Goal: Task Accomplishment & Management: Manage account settings

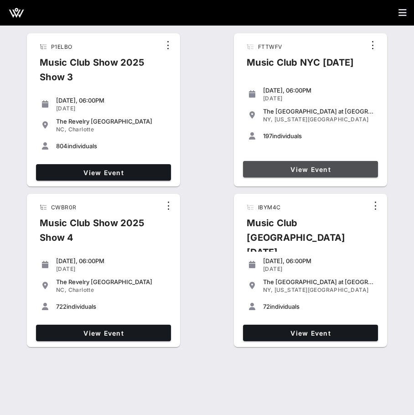
click at [283, 164] on link "View Event" at bounding box center [310, 169] width 135 height 16
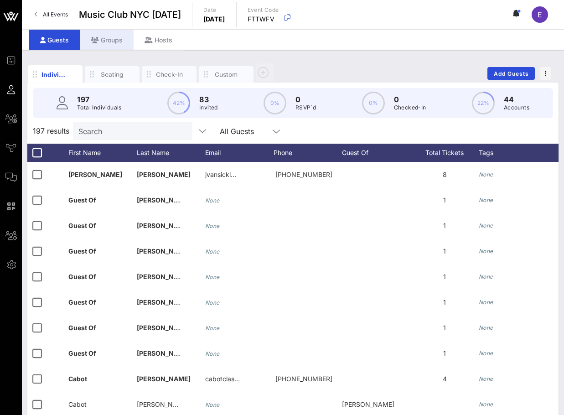
click at [112, 39] on div "Groups" at bounding box center [107, 40] width 54 height 21
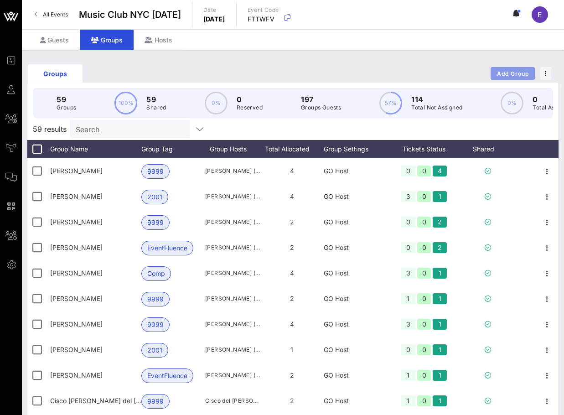
click at [413, 71] on span "Add Group" at bounding box center [512, 73] width 33 height 7
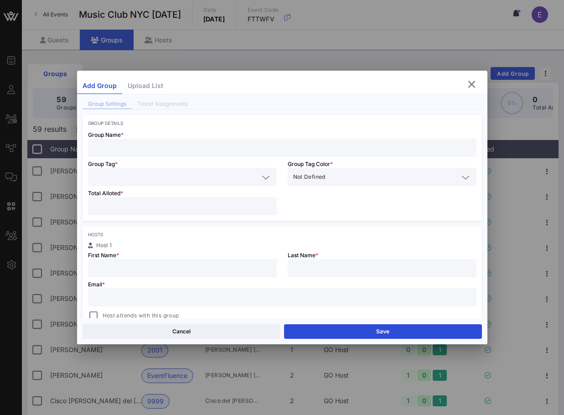
scroll to position [28, 0]
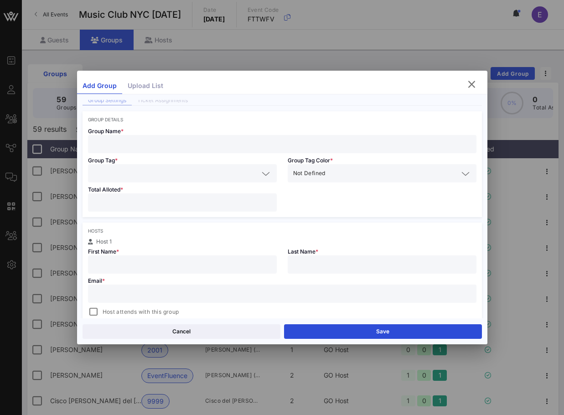
click at [183, 291] on input "text" at bounding box center [281, 294] width 377 height 12
paste input "[EMAIL_ADDRESS][DOMAIN_NAME]."
type input "[EMAIL_ADDRESS][DOMAIN_NAME]"
click at [96, 309] on div at bounding box center [93, 311] width 13 height 13
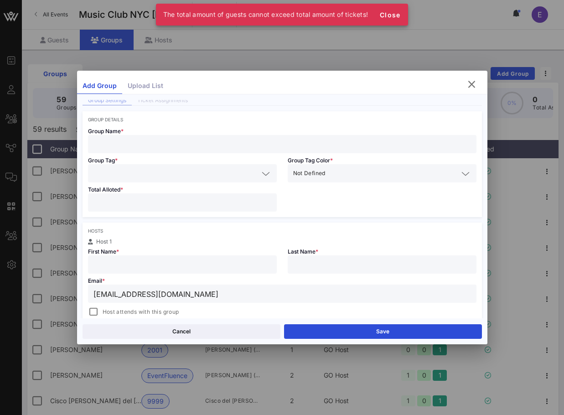
click at [106, 267] on input "text" at bounding box center [182, 264] width 178 height 12
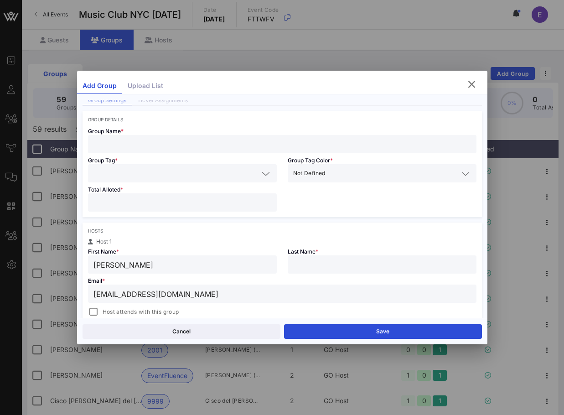
type input "[PERSON_NAME]"
type input "Rdzak"
click at [160, 135] on div at bounding box center [281, 144] width 377 height 18
type input "[PERSON_NAME]"
type input "o"
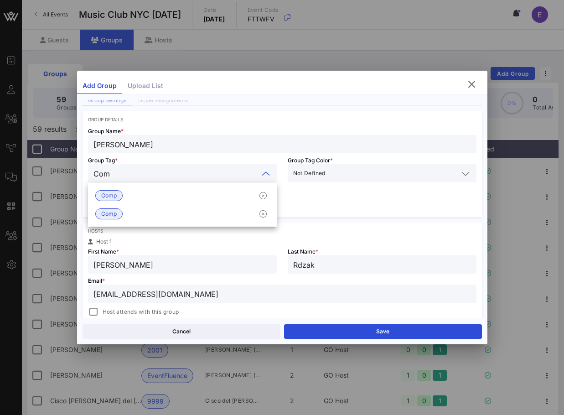
type input "Comp"
click at [103, 195] on span "Comp" at bounding box center [108, 195] width 15 height 10
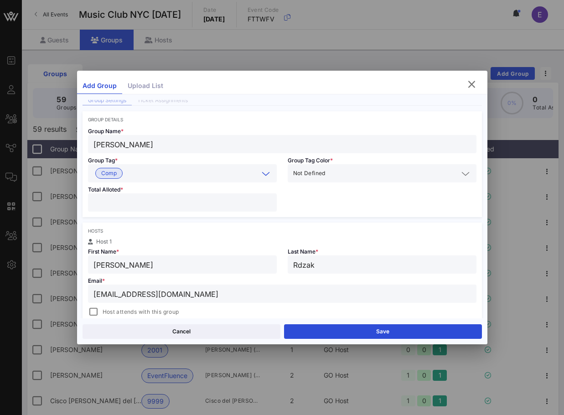
click at [103, 204] on input "number" at bounding box center [182, 202] width 178 height 12
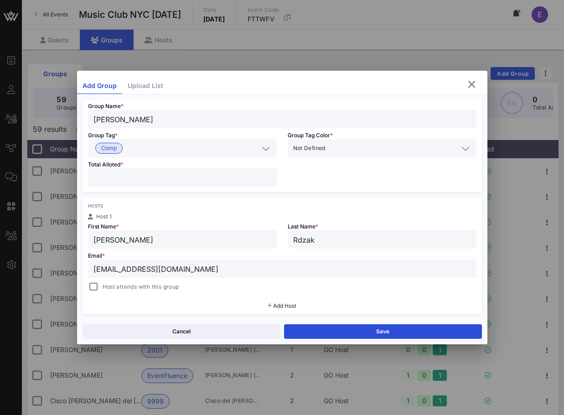
scroll to position [56, 0]
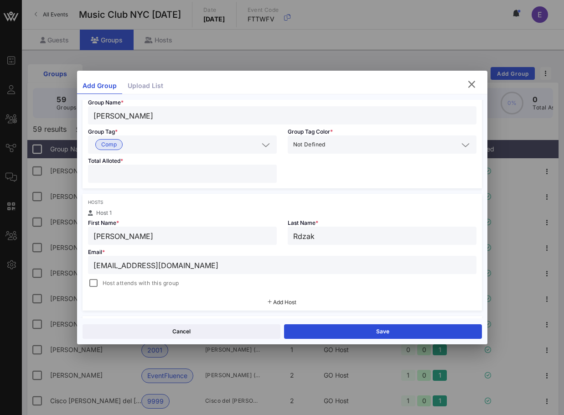
type input "*"
click at [96, 274] on div "Email * [PERSON_NAME][EMAIL_ADDRESS][DOMAIN_NAME] Host attends with this group" at bounding box center [281, 267] width 399 height 44
click at [96, 285] on div at bounding box center [93, 283] width 13 height 13
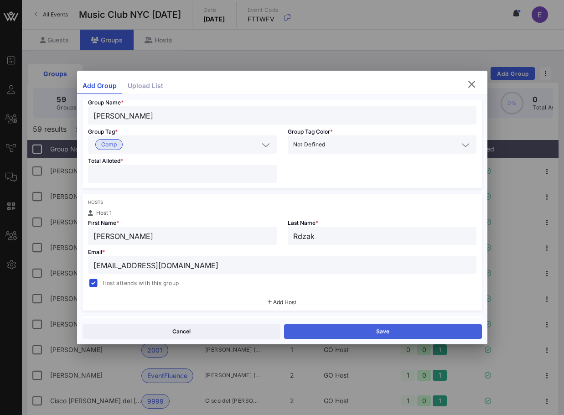
click at [296, 324] on button "Save" at bounding box center [383, 331] width 198 height 15
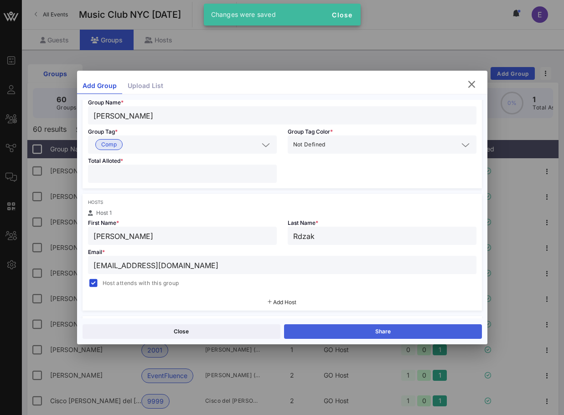
click at [297, 327] on button "Share" at bounding box center [383, 331] width 198 height 15
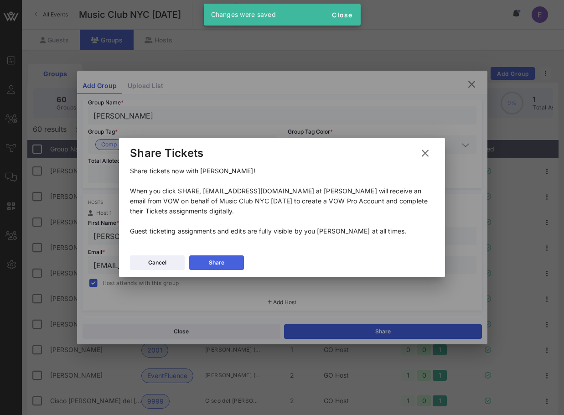
click at [220, 260] on div "Share" at bounding box center [216, 262] width 15 height 9
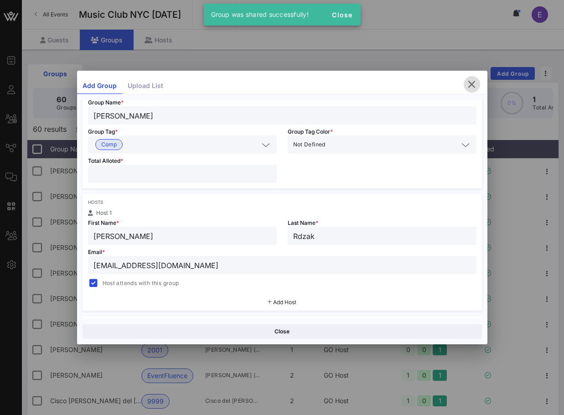
click at [413, 85] on icon "button" at bounding box center [471, 84] width 11 height 11
